Goal: Task Accomplishment & Management: Use online tool/utility

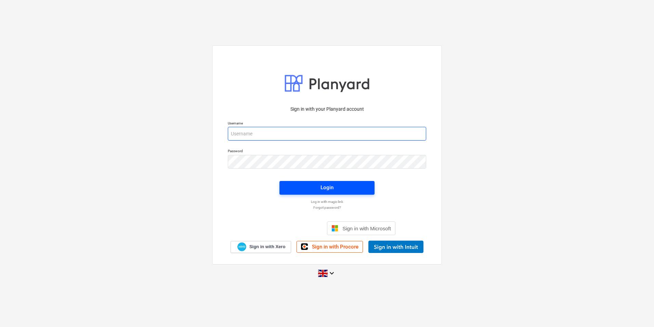
type input "[PERSON_NAME][EMAIL_ADDRESS][PERSON_NAME][DOMAIN_NAME]"
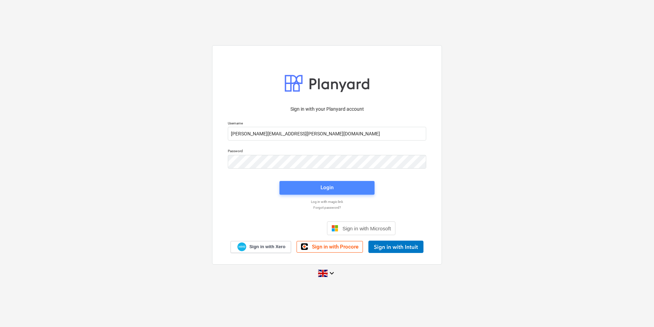
click at [338, 191] on span "Login" at bounding box center [327, 187] width 79 height 9
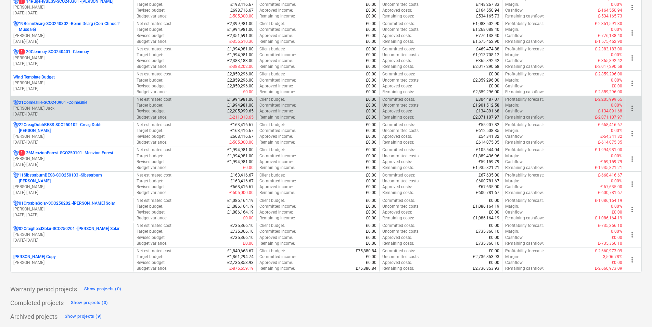
scroll to position [621, 0]
click at [73, 104] on p "21Colmeallie-SCO240901 - Colmeallie" at bounding box center [53, 102] width 68 height 6
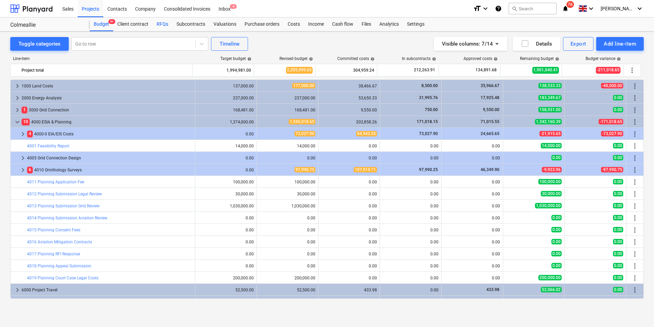
click at [165, 23] on div "RFQs" at bounding box center [163, 24] width 20 height 14
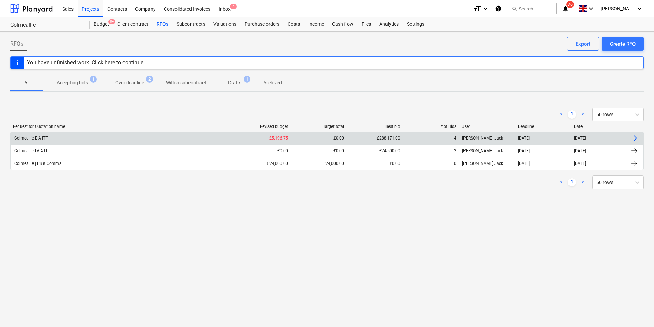
click at [79, 138] on div "Colmeallie EIA ITT" at bounding box center [123, 137] width 224 height 11
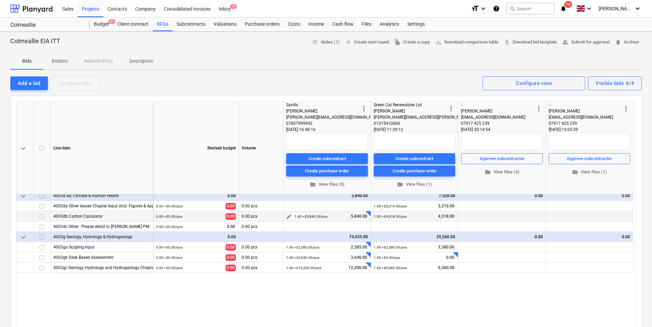
scroll to position [171, 0]
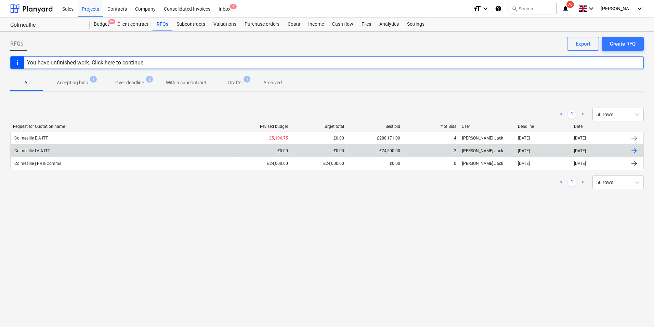
click at [92, 152] on div "Colmeallie LVIA ITT" at bounding box center [123, 150] width 224 height 11
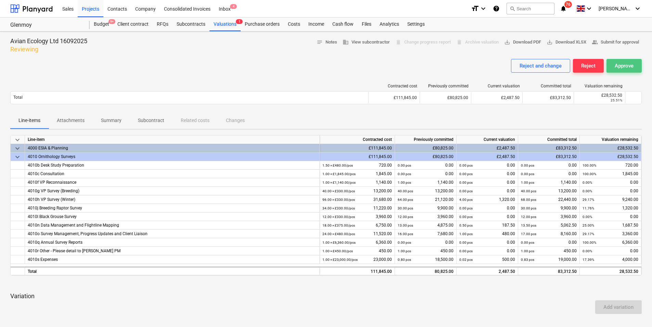
click at [618, 72] on button "Approve" at bounding box center [624, 66] width 35 height 14
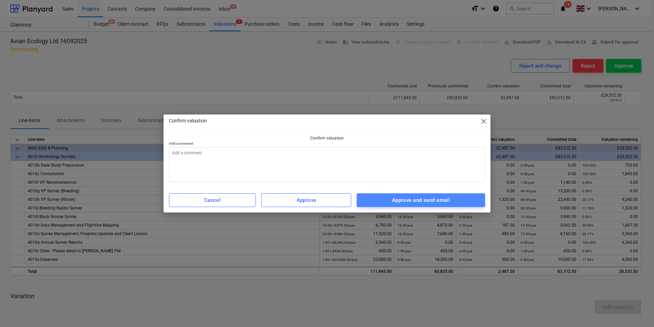
click at [421, 195] on button "Approve and send email" at bounding box center [421, 200] width 128 height 14
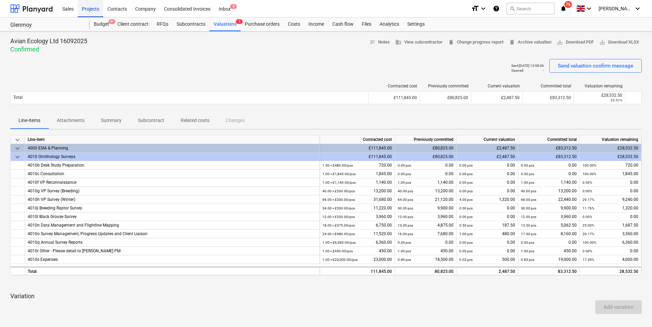
click at [82, 7] on div "Projects" at bounding box center [91, 8] width 26 height 17
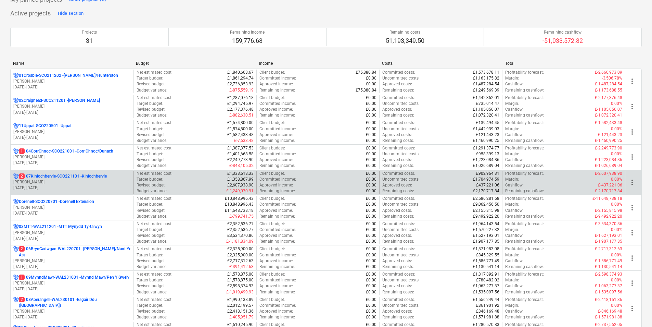
scroll to position [68, 0]
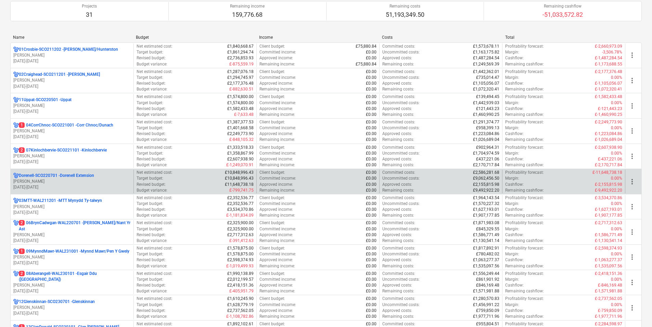
click at [83, 176] on p "Dorenell-SCO220701 - Dorenell Extension" at bounding box center [56, 176] width 75 height 6
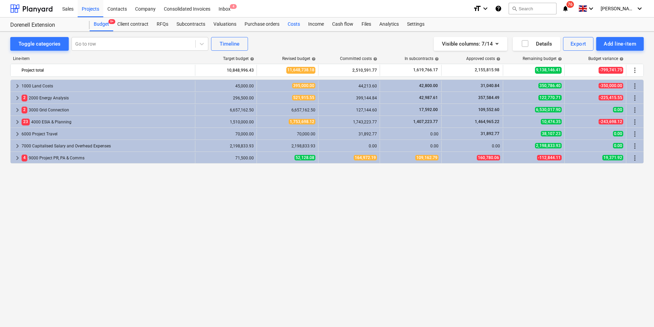
click at [296, 26] on div "Costs" at bounding box center [294, 24] width 21 height 14
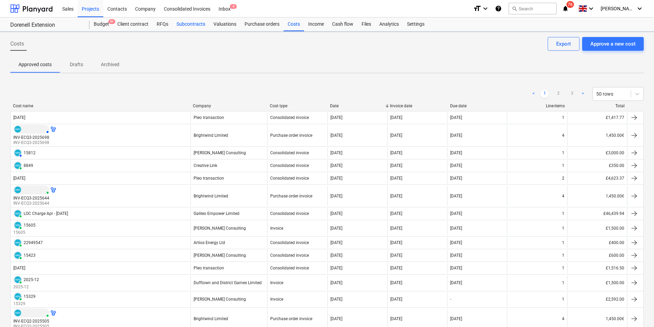
click at [201, 27] on div "Subcontracts" at bounding box center [191, 24] width 37 height 14
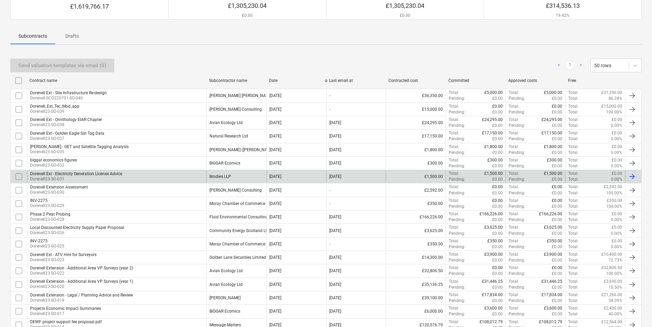
scroll to position [103, 0]
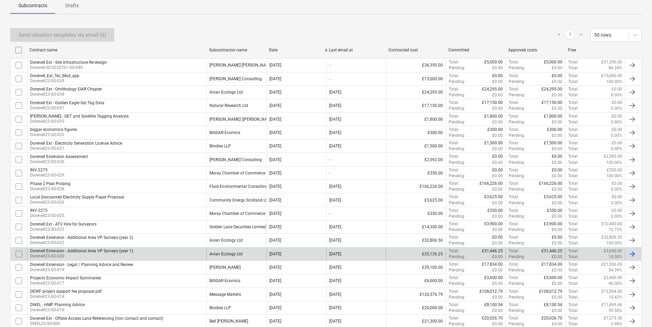
click at [21, 254] on input "checkbox" at bounding box center [18, 253] width 11 height 11
click at [79, 34] on div "Send valuation templates via email (1)" at bounding box center [62, 34] width 88 height 9
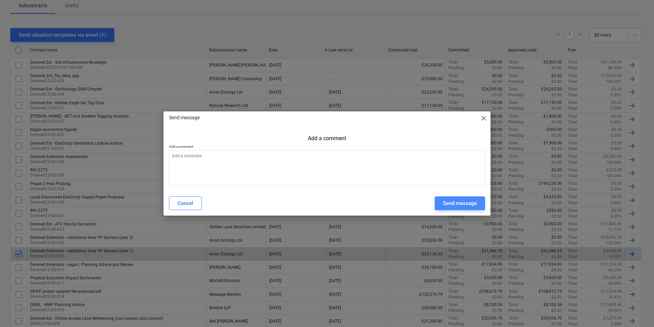
click at [448, 204] on div "Send message" at bounding box center [460, 203] width 34 height 9
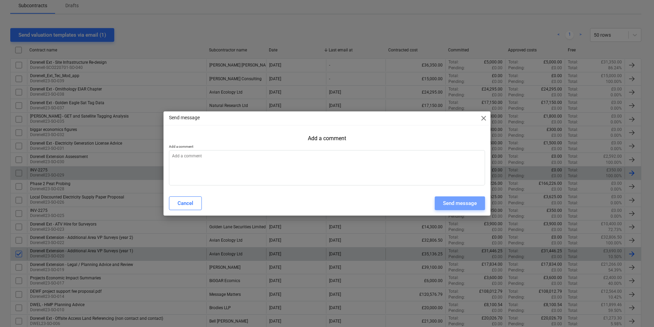
type textarea "x"
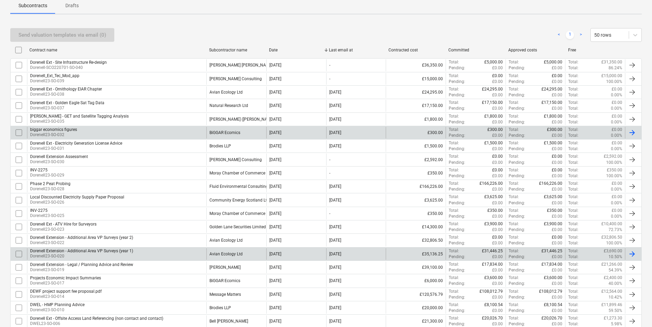
scroll to position [0, 0]
